Goal: Information Seeking & Learning: Learn about a topic

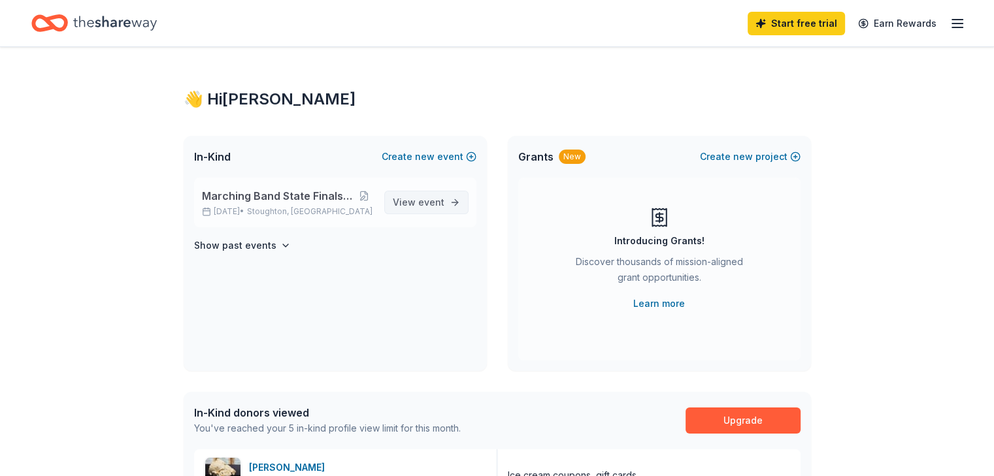
click at [425, 202] on span "event" at bounding box center [431, 202] width 26 height 11
click at [438, 205] on span "event" at bounding box center [431, 202] width 26 height 11
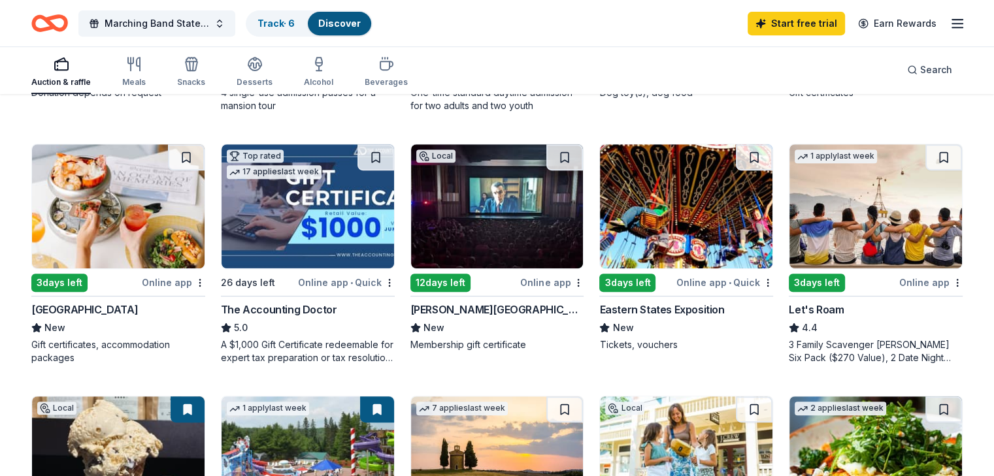
scroll to position [627, 0]
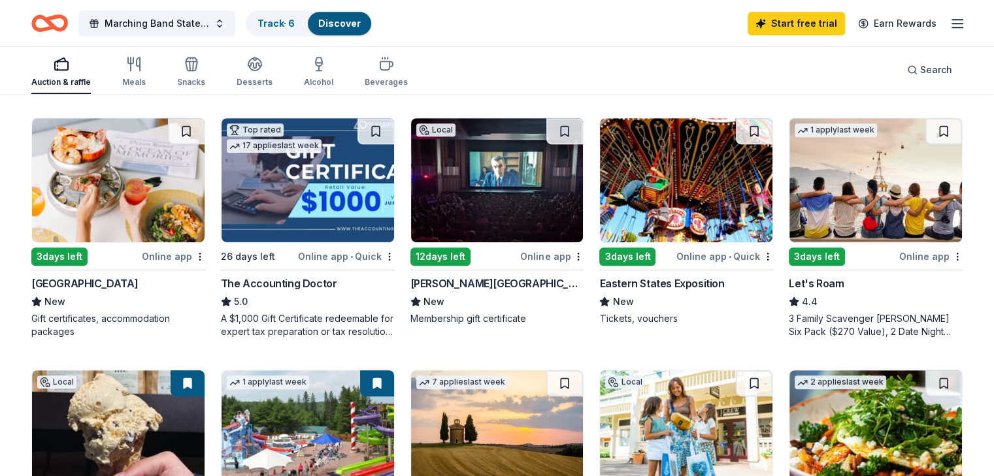
click at [979, 274] on div "165 results in Stoughton, MA Application deadlines 0 this month 165 in October …" at bounding box center [497, 307] width 994 height 1678
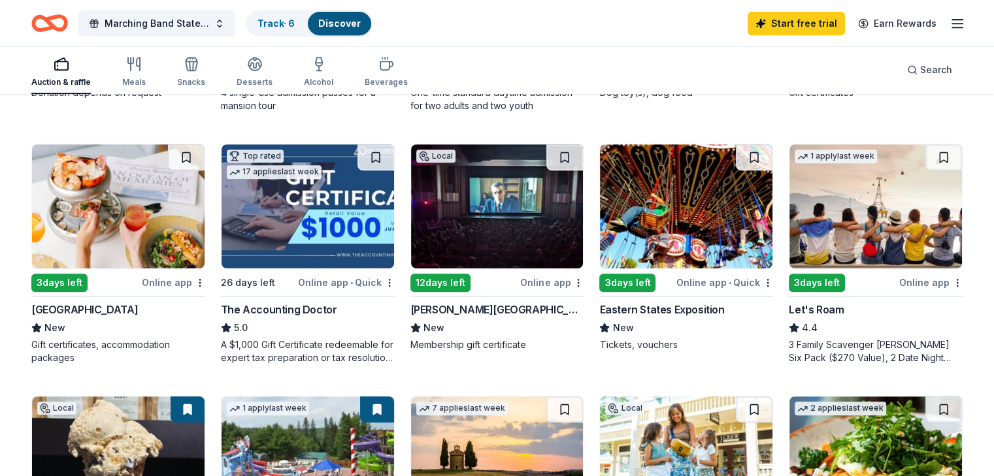
scroll to position [575, 0]
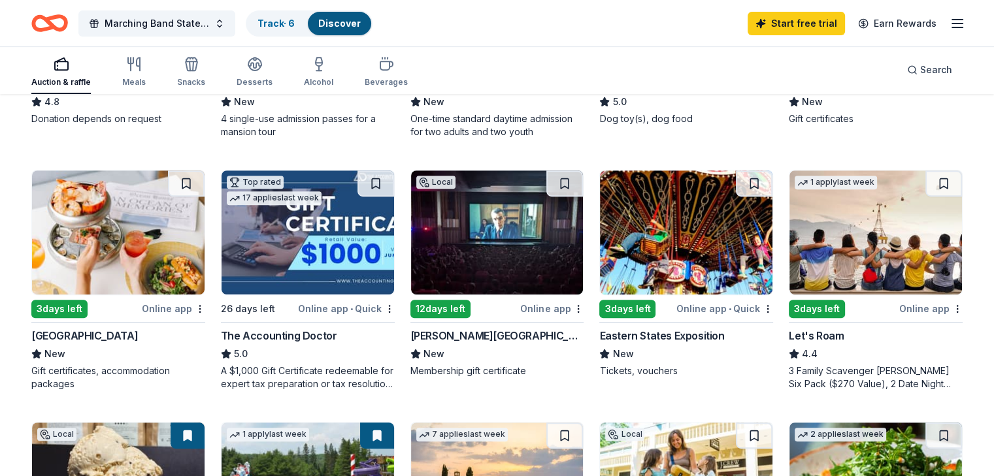
click at [960, 233] on div "165 results in Stoughton, MA Application deadlines 0 this month 165 in October …" at bounding box center [497, 359] width 994 height 1678
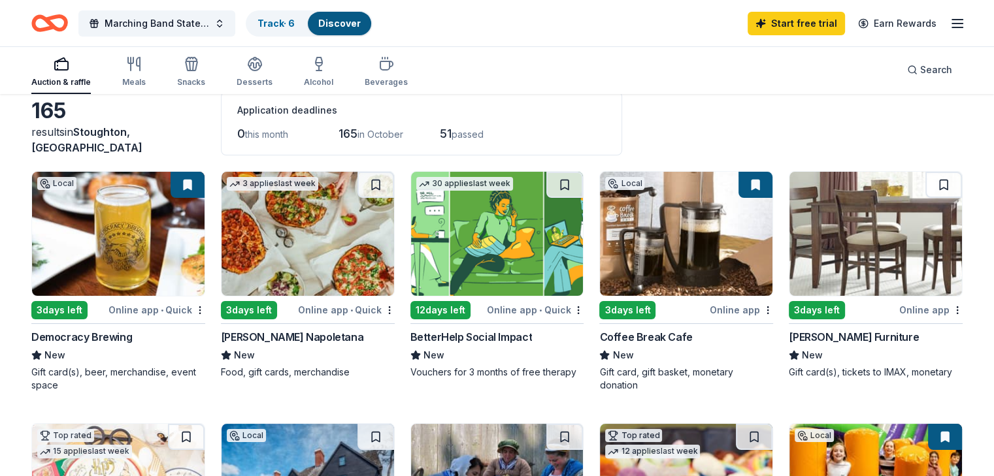
scroll to position [69, 0]
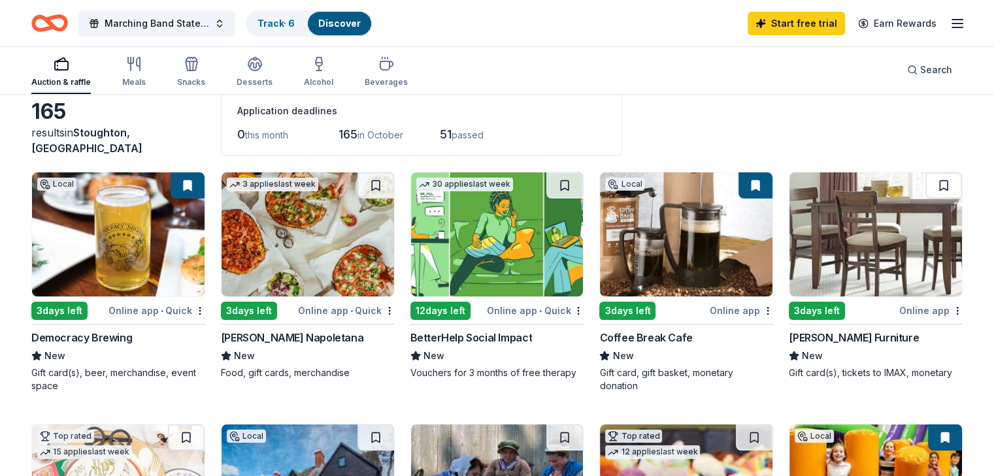
click at [348, 267] on img at bounding box center [308, 235] width 173 height 124
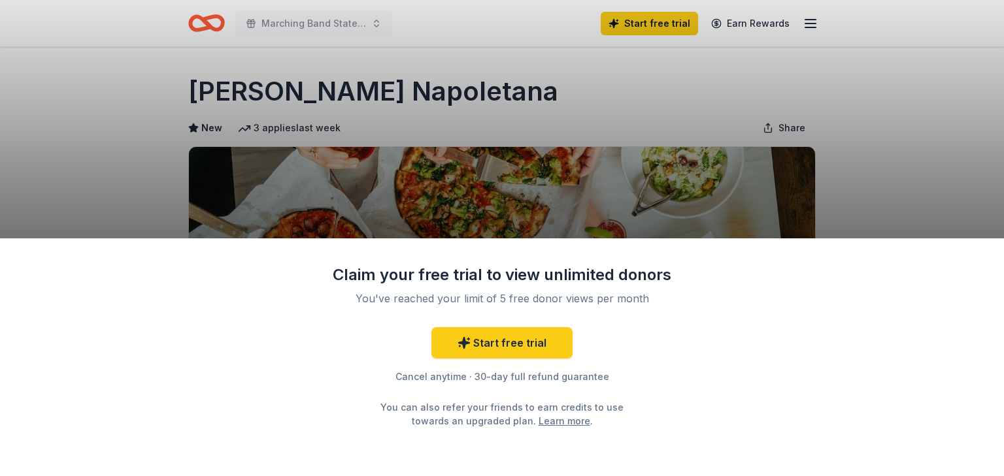
click at [57, 267] on div "Claim your free trial to view unlimited donors You've reached your limit of 5 f…" at bounding box center [502, 357] width 1004 height 238
